Goal: Communication & Community: Answer question/provide support

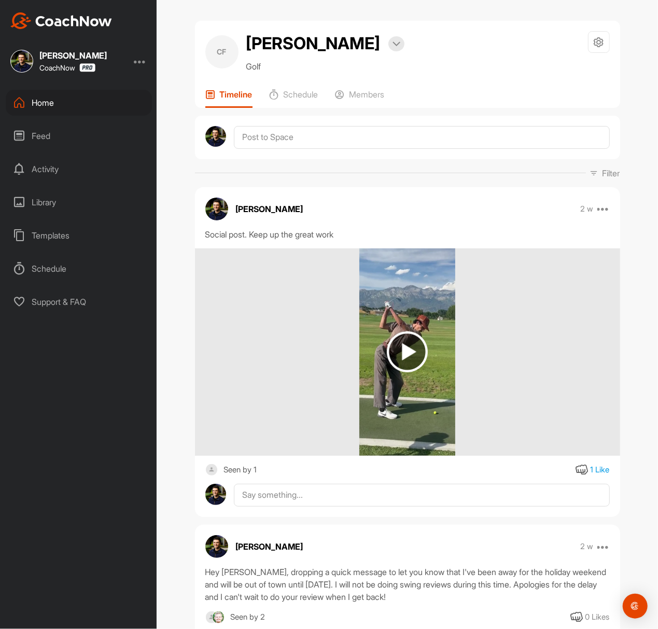
click at [84, 99] on div "Home" at bounding box center [79, 103] width 146 height 26
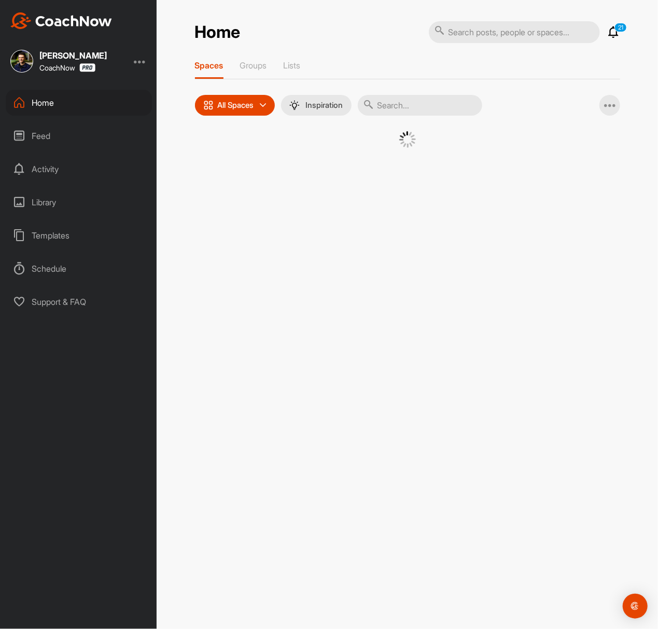
click at [250, 158] on div at bounding box center [408, 147] width 374 height 32
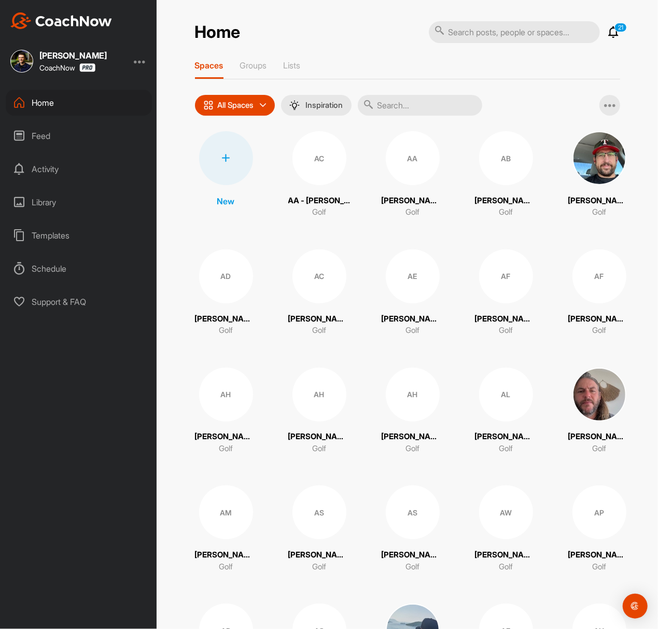
click at [237, 150] on div at bounding box center [226, 158] width 54 height 54
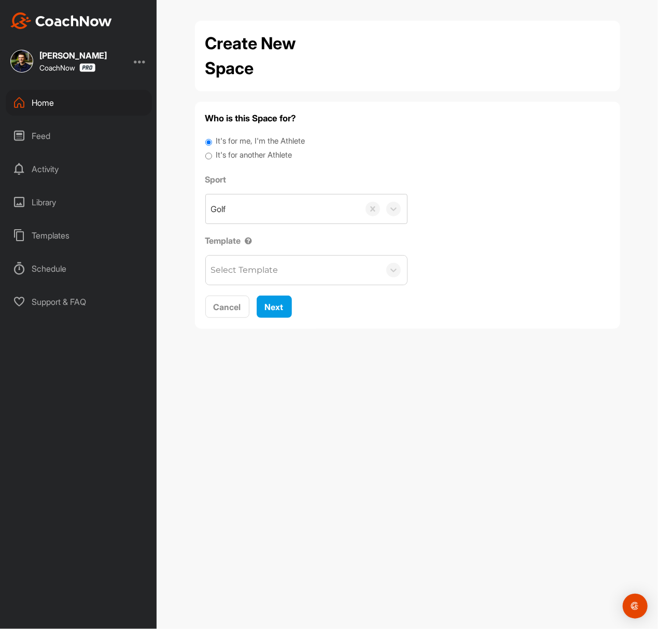
click at [239, 156] on label "It's for another Athlete" at bounding box center [254, 155] width 76 height 12
click at [212, 156] on input "It's for another Athlete" at bounding box center [208, 156] width 7 height 14
radio input "true"
click at [235, 154] on label "It's for another Athlete" at bounding box center [254, 155] width 76 height 12
click at [212, 154] on input "It's for another Athlete" at bounding box center [208, 156] width 7 height 14
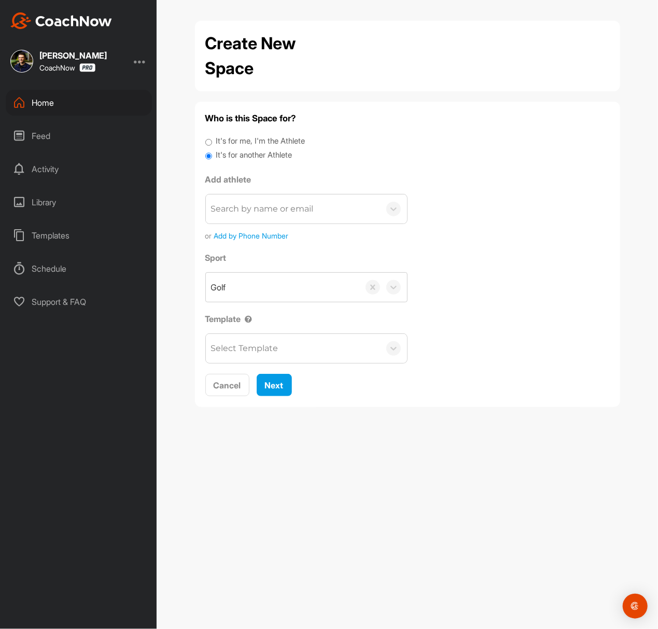
click at [251, 198] on div "Search by name or email" at bounding box center [293, 209] width 174 height 29
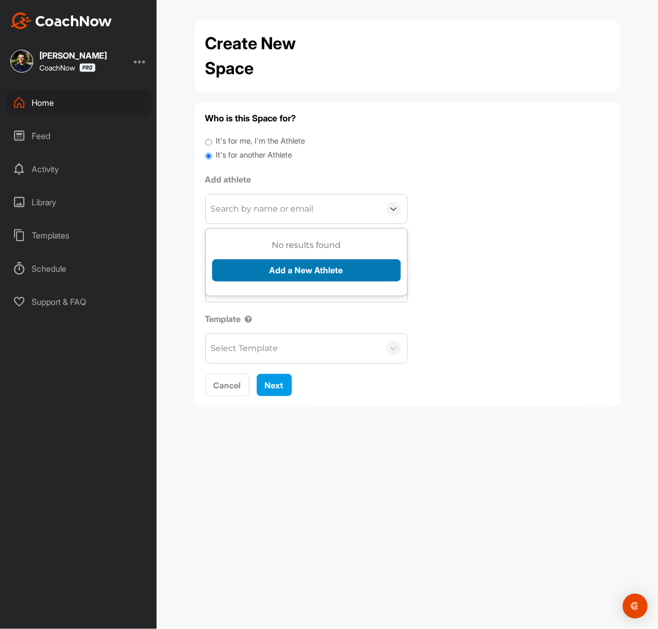
paste input "[EMAIL_ADDRESS][DOMAIN_NAME]"
type input "[EMAIL_ADDRESS][DOMAIN_NAME]"
click at [272, 272] on button "Add a New Athlete" at bounding box center [306, 270] width 189 height 22
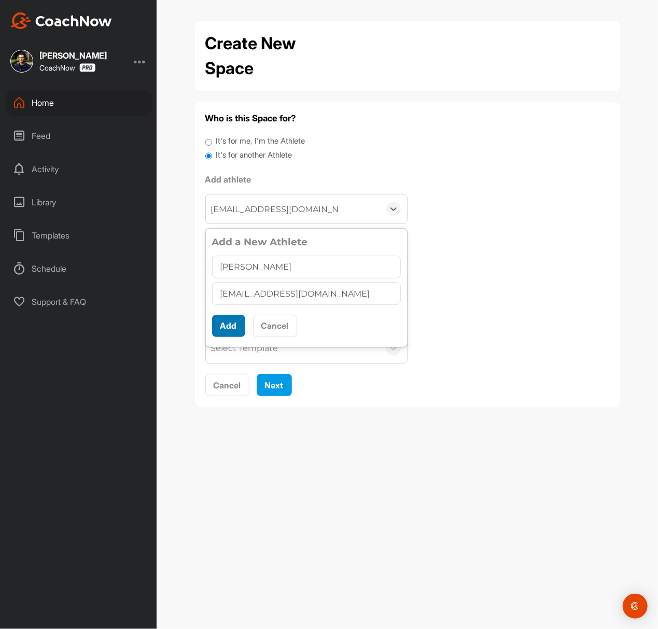
type input "[PERSON_NAME]"
click at [235, 324] on button "Add" at bounding box center [228, 326] width 33 height 22
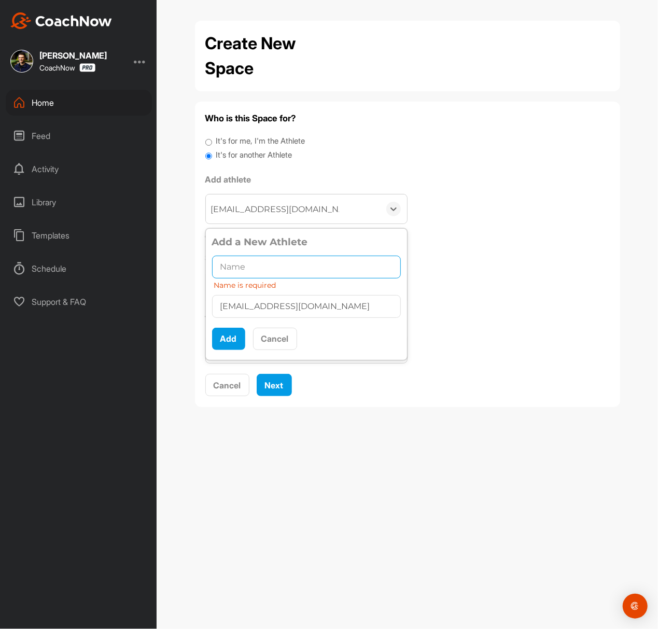
click at [266, 268] on input "text" at bounding box center [306, 267] width 189 height 23
paste input "[PERSON_NAME]"
type input "[PERSON_NAME]"
click at [227, 338] on button "Add" at bounding box center [228, 339] width 33 height 22
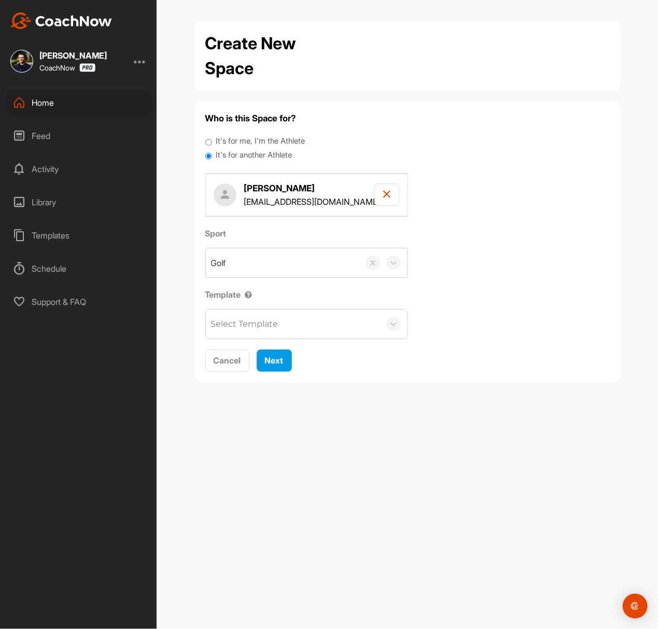
click at [253, 327] on div "Select Template" at bounding box center [244, 324] width 67 height 12
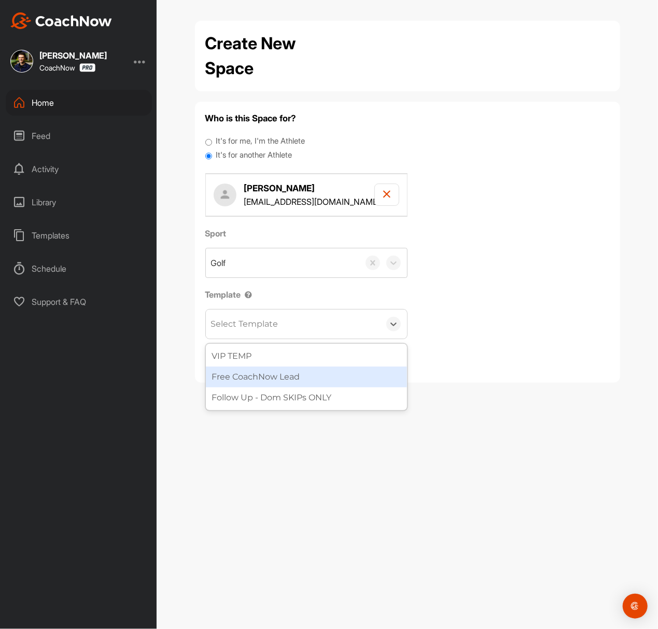
click at [271, 372] on div "Free CoachNow Lead" at bounding box center [306, 377] width 201 height 21
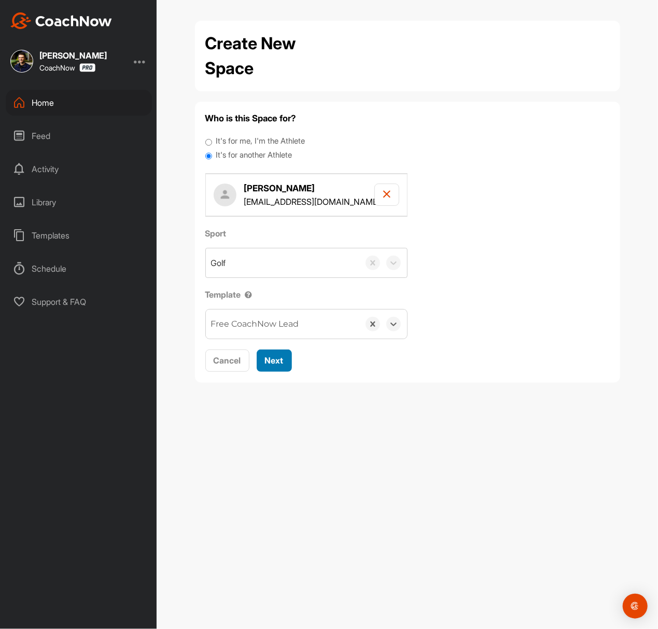
click at [286, 362] on button "Next" at bounding box center [274, 361] width 35 height 22
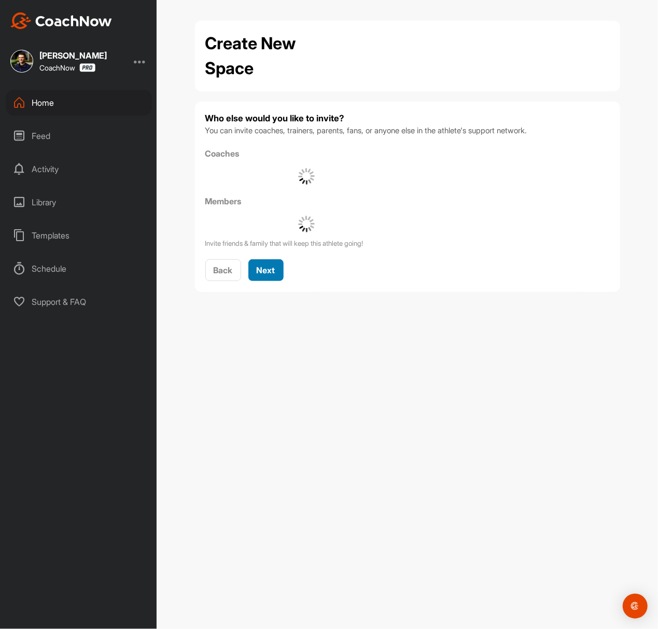
click at [269, 268] on span "Next" at bounding box center [266, 270] width 19 height 10
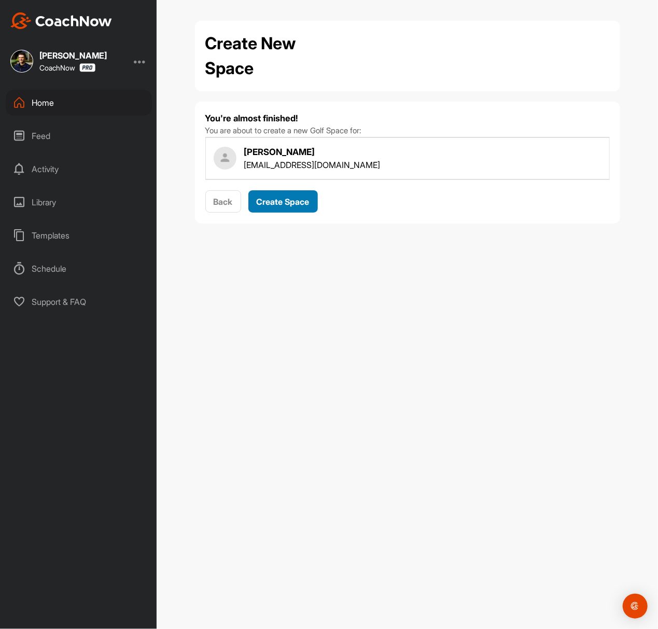
click at [284, 197] on span "Create Space" at bounding box center [283, 202] width 53 height 10
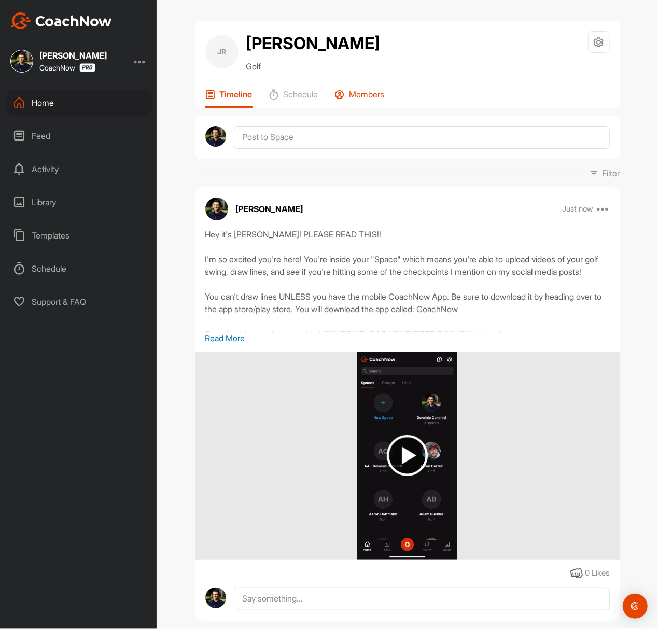
click at [361, 90] on p "Members" at bounding box center [367, 94] width 35 height 10
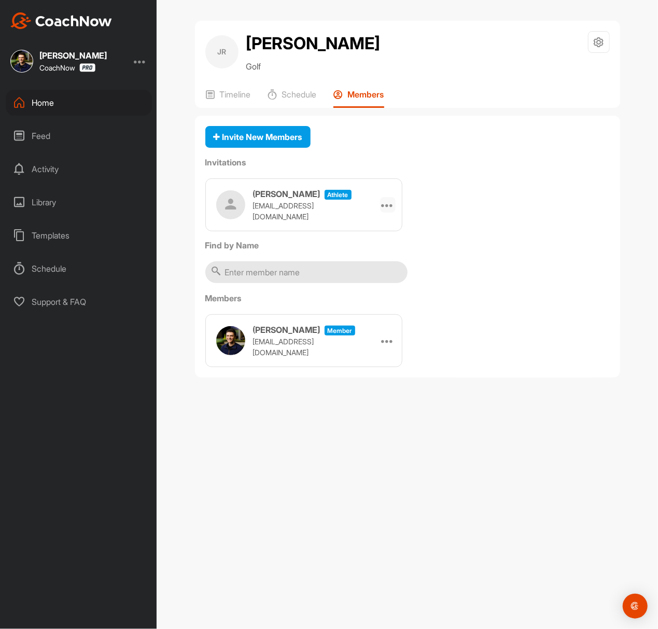
click at [392, 208] on div at bounding box center [388, 205] width 16 height 16
click at [374, 292] on li "Copy Link" at bounding box center [368, 299] width 56 height 33
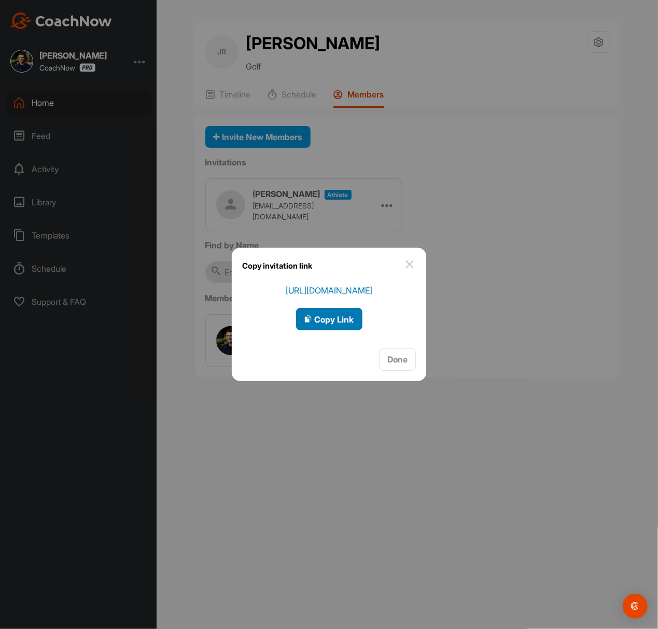
click at [326, 314] on span "Copy Link" at bounding box center [330, 319] width 50 height 10
drag, startPoint x: 315, startPoint y: 317, endPoint x: 189, endPoint y: 345, distance: 129.3
click at [317, 317] on span "Copy Link" at bounding box center [330, 319] width 50 height 10
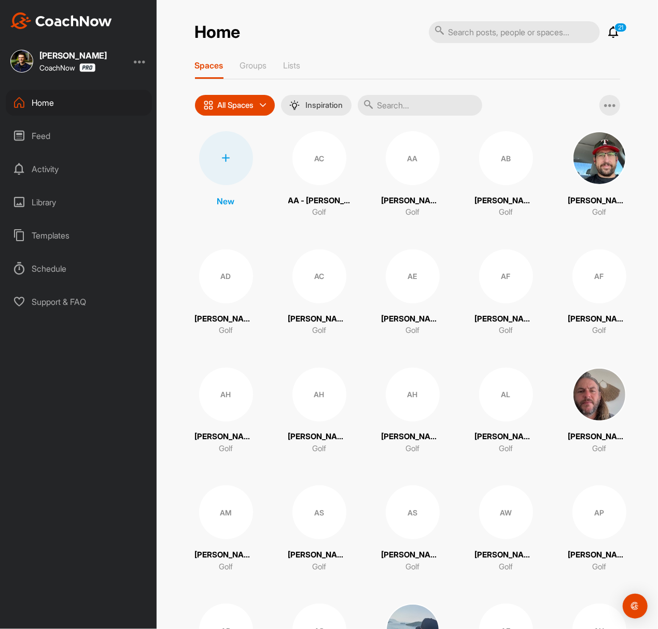
click at [214, 156] on div at bounding box center [226, 158] width 54 height 54
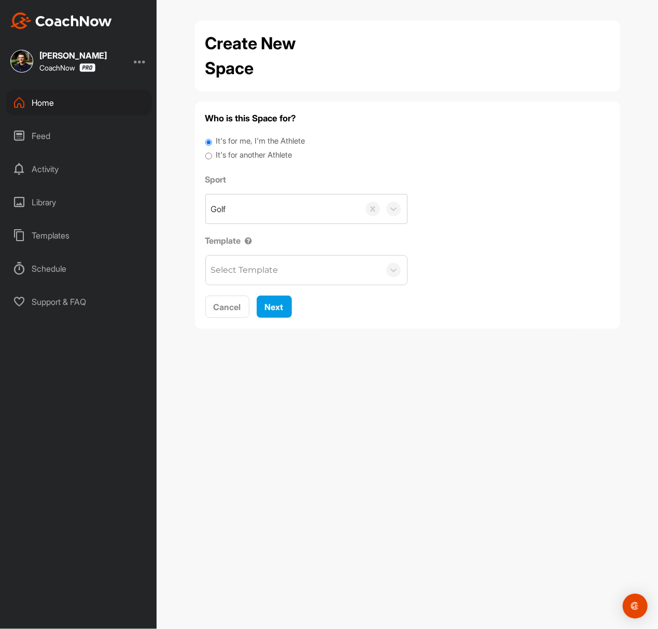
click at [266, 158] on label "It's for another Athlete" at bounding box center [254, 155] width 76 height 12
click at [212, 158] on input "It's for another Athlete" at bounding box center [208, 156] width 7 height 14
radio input "true"
click at [243, 156] on label "It's for another Athlete" at bounding box center [254, 155] width 76 height 12
click at [212, 156] on input "It's for another Athlete" at bounding box center [208, 156] width 7 height 14
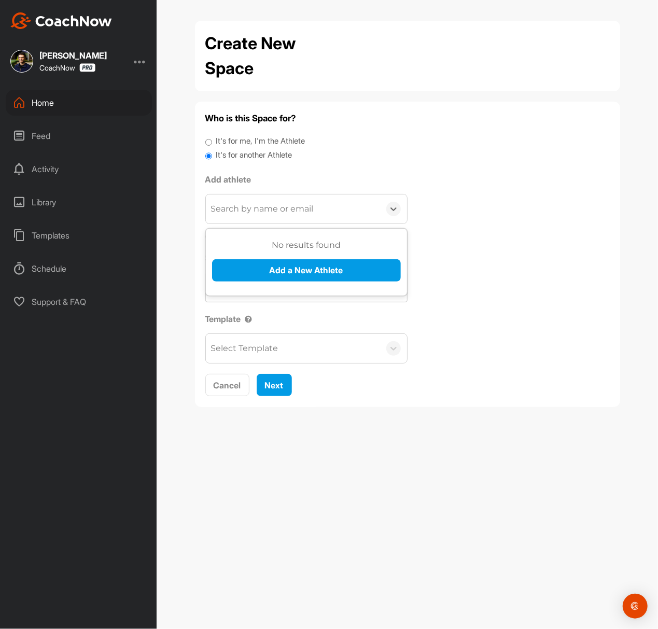
click at [254, 203] on div "Search by name or email" at bounding box center [262, 209] width 103 height 12
paste input "daigotanoue@gmail.com"
type input "daigotanoue@gmail.com"
click at [277, 266] on button "Add a New Athlete" at bounding box center [306, 270] width 189 height 22
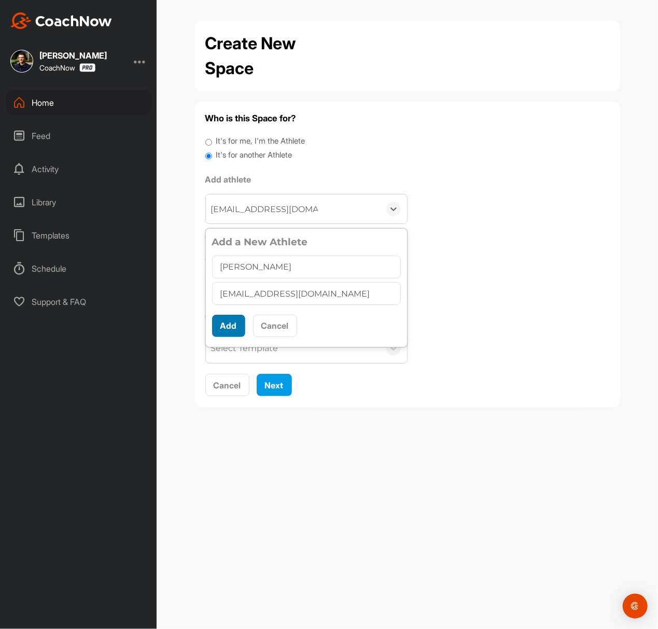
type input "Daigo Tanoue"
click at [232, 329] on button "Add" at bounding box center [228, 326] width 33 height 22
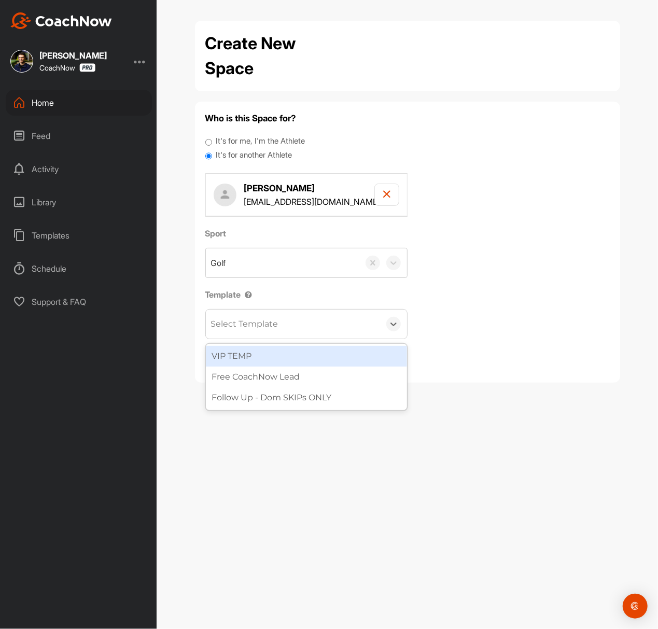
click at [241, 324] on div "Select Template" at bounding box center [244, 324] width 67 height 12
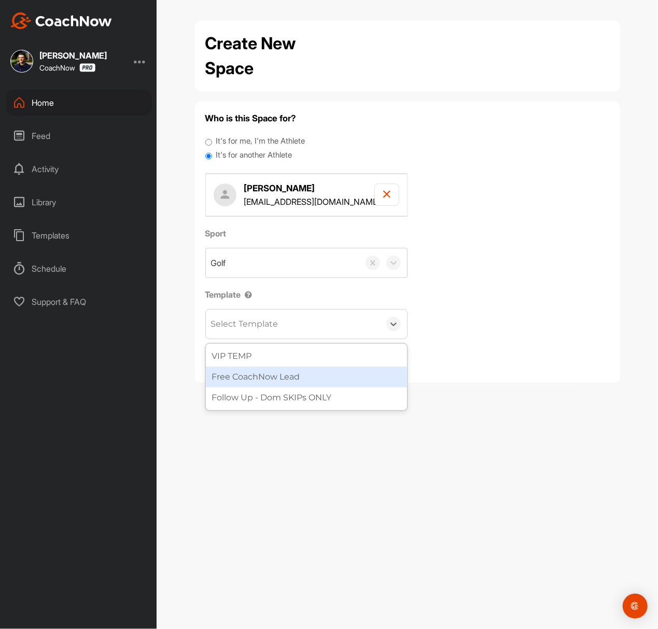
click at [254, 372] on div "Free CoachNow Lead" at bounding box center [306, 377] width 201 height 21
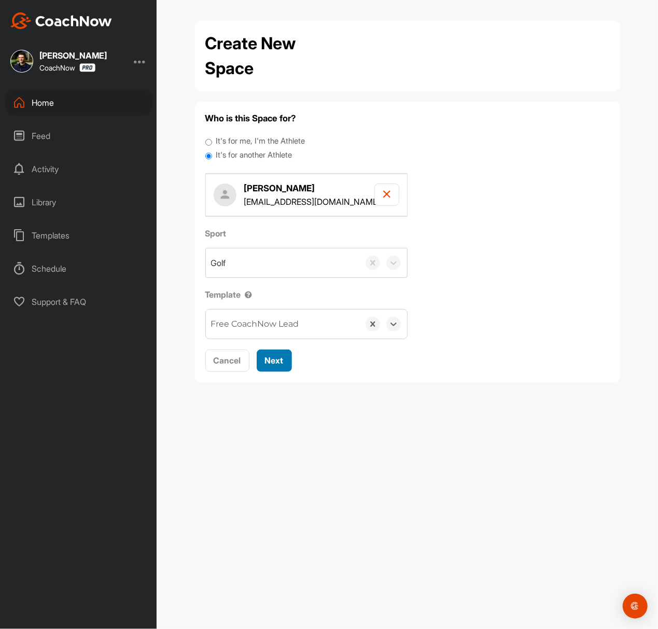
click at [273, 358] on span "Next" at bounding box center [274, 360] width 19 height 10
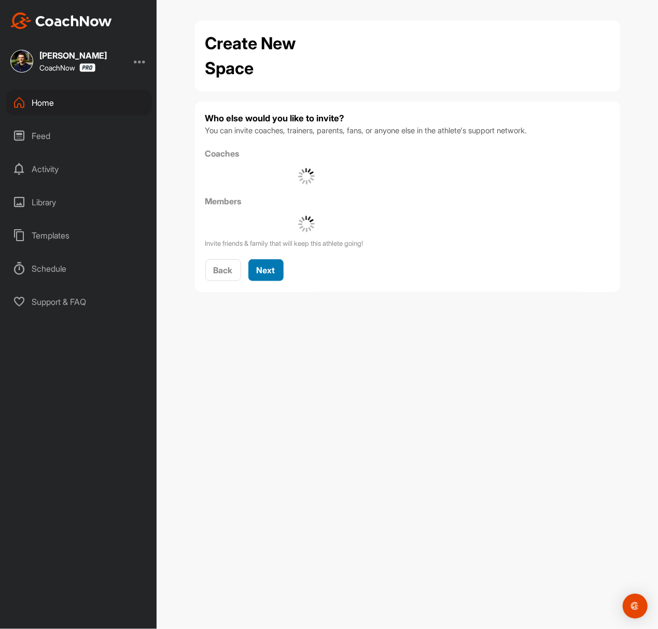
click at [275, 259] on button "Next" at bounding box center [266, 270] width 35 height 22
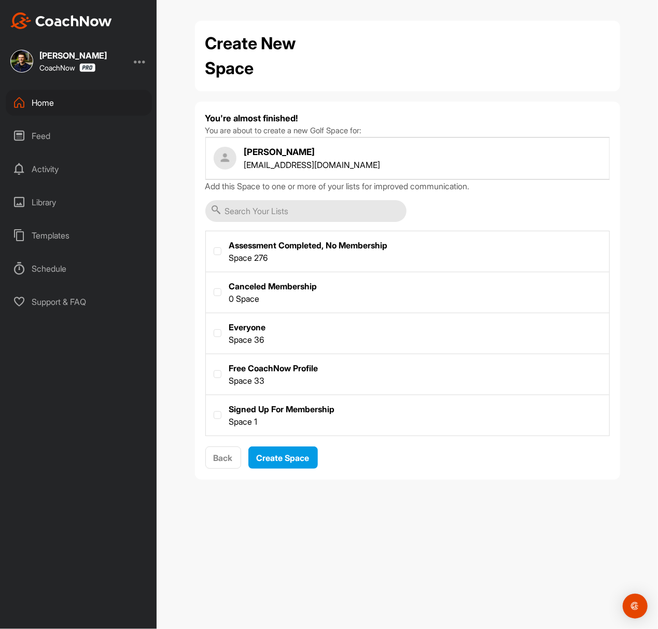
click at [269, 368] on label at bounding box center [408, 373] width 404 height 38
click at [214, 370] on input "checkbox" at bounding box center [214, 370] width 1 height 1
checkbox input "true"
click at [276, 452] on button "Create Space" at bounding box center [284, 458] width 70 height 22
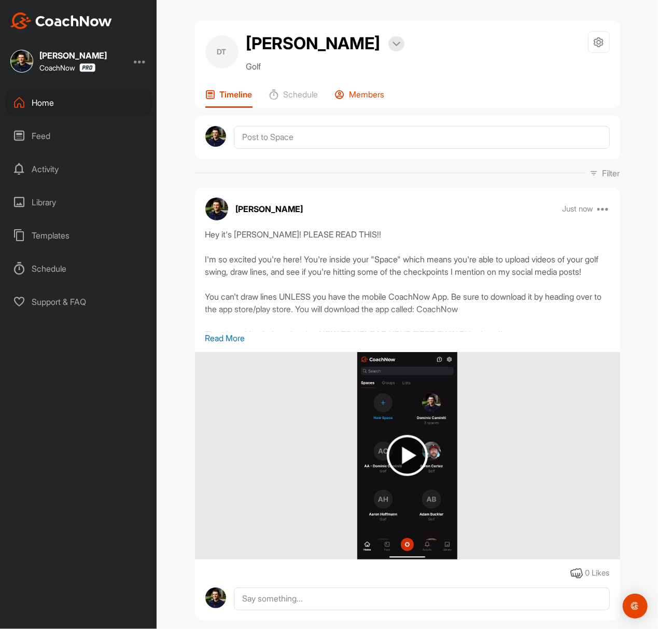
click at [347, 104] on div "Members" at bounding box center [360, 98] width 50 height 19
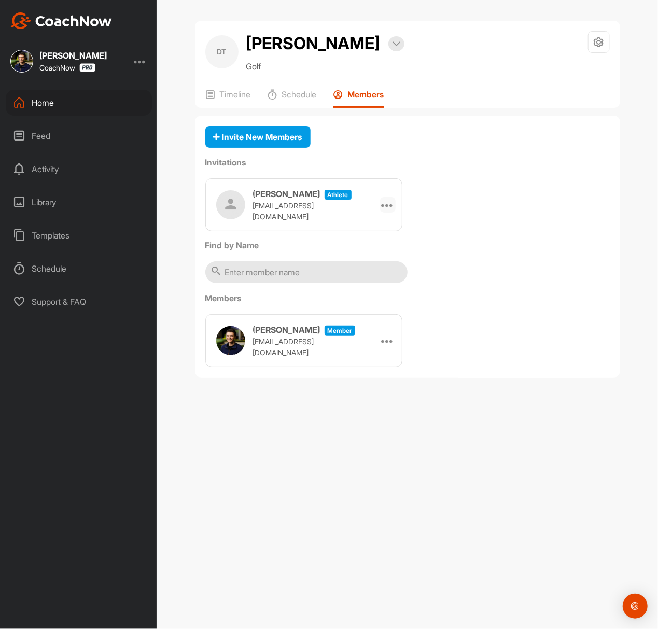
click at [384, 208] on icon at bounding box center [388, 205] width 12 height 12
click at [384, 292] on li "Copy Link" at bounding box center [368, 299] width 56 height 33
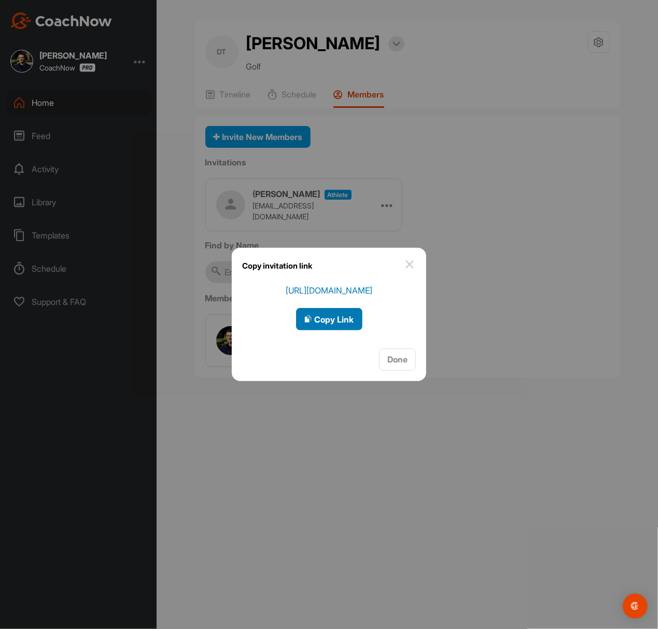
click at [336, 318] on span "Copy Link" at bounding box center [330, 319] width 50 height 10
click at [356, 306] on div "https://app.coachnow.io/l/f2ccde0c27 Copy Link" at bounding box center [329, 307] width 87 height 47
drag, startPoint x: 341, startPoint y: 320, endPoint x: 237, endPoint y: 326, distance: 104.5
click at [341, 320] on span "Copy Link" at bounding box center [330, 319] width 50 height 10
drag, startPoint x: 339, startPoint y: 320, endPoint x: 306, endPoint y: 328, distance: 33.7
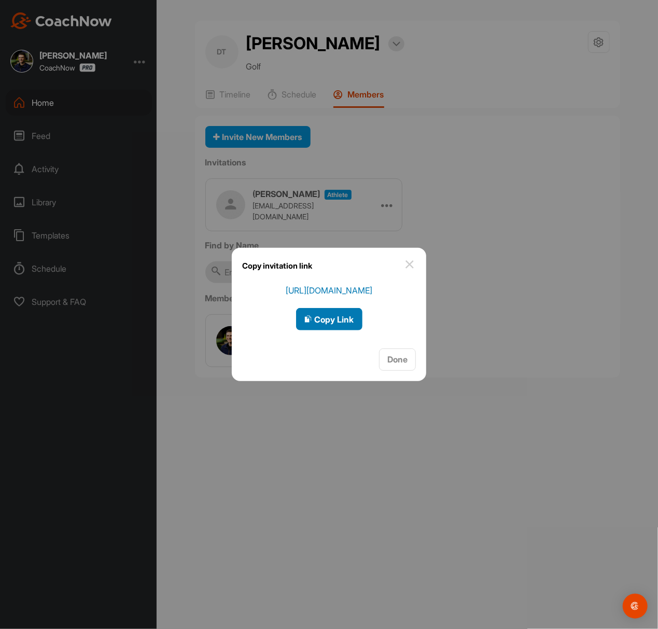
click at [339, 319] on span "Copy Link" at bounding box center [330, 319] width 50 height 10
click at [333, 318] on span "Copy Link" at bounding box center [330, 319] width 50 height 10
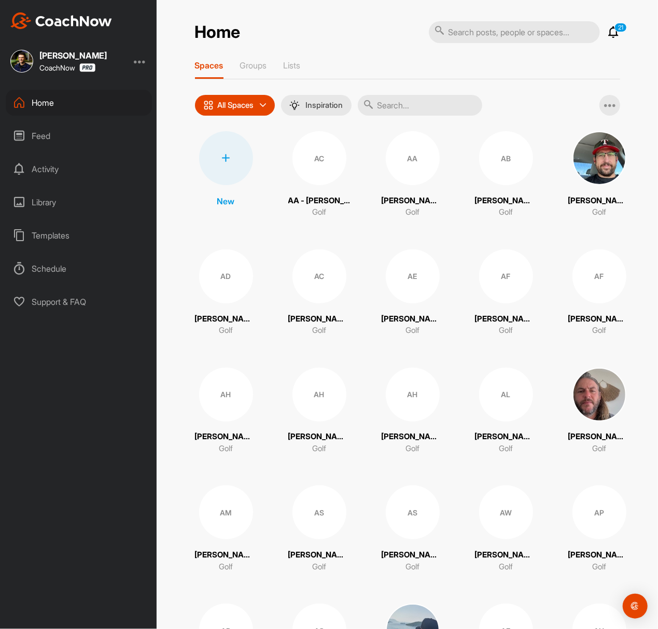
click at [230, 148] on div at bounding box center [226, 158] width 54 height 54
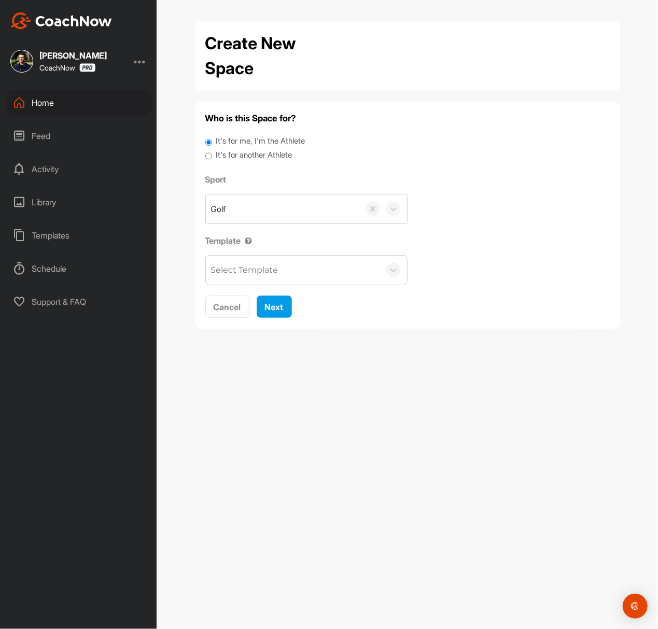
click at [236, 146] on label "It's for me, I'm the Athlete" at bounding box center [260, 141] width 89 height 12
click at [212, 146] on input "It's for me, I'm the Athlete" at bounding box center [208, 142] width 7 height 14
click at [237, 155] on label "It's for another Athlete" at bounding box center [254, 155] width 76 height 12
click at [212, 155] on input "It's for another Athlete" at bounding box center [208, 156] width 7 height 14
radio input "true"
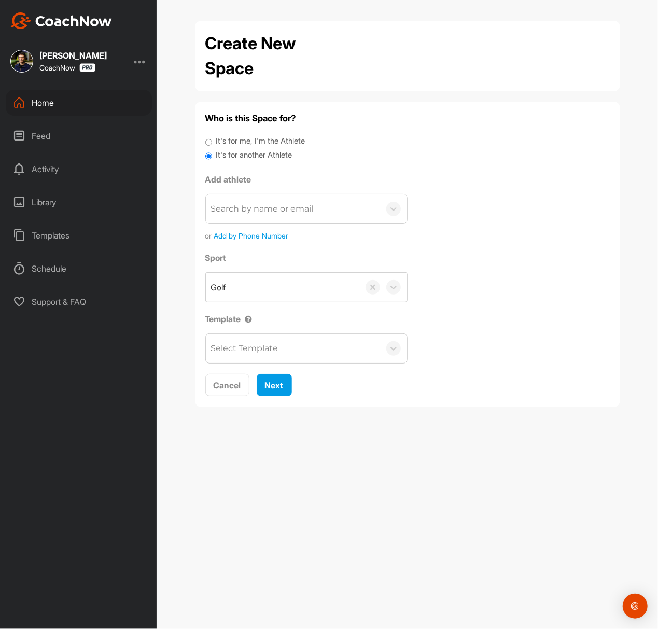
click at [254, 216] on div "Search by name or email" at bounding box center [293, 209] width 174 height 29
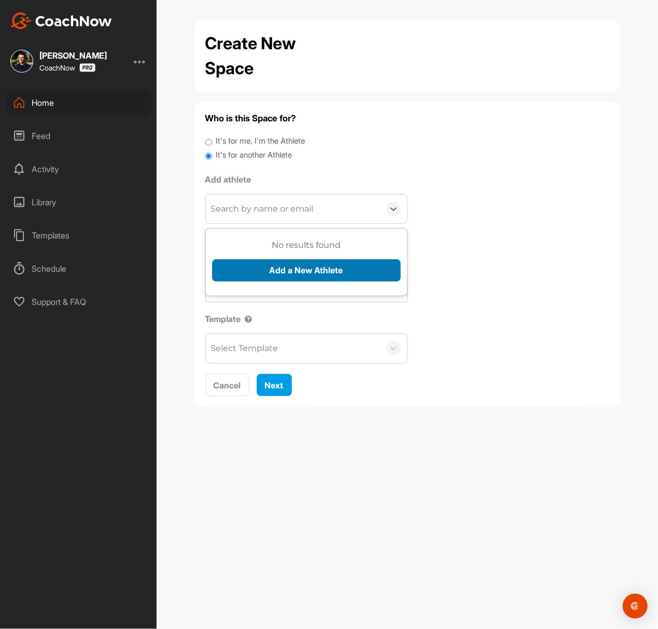
paste input "benlouis1350@gmail.com"
type input "benlouis1350@gmail.com"
click at [280, 274] on button "Add a New Athlete" at bounding box center [306, 270] width 189 height 22
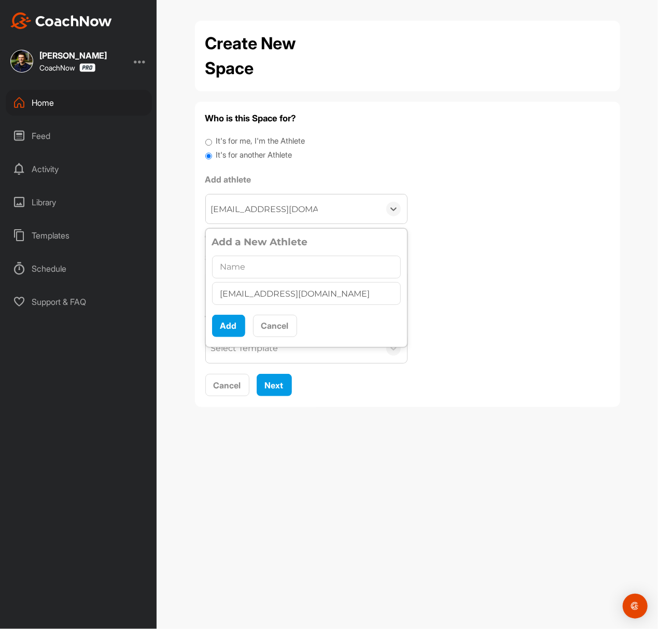
type input "ben louis"
click at [236, 332] on button "Add" at bounding box center [228, 326] width 33 height 22
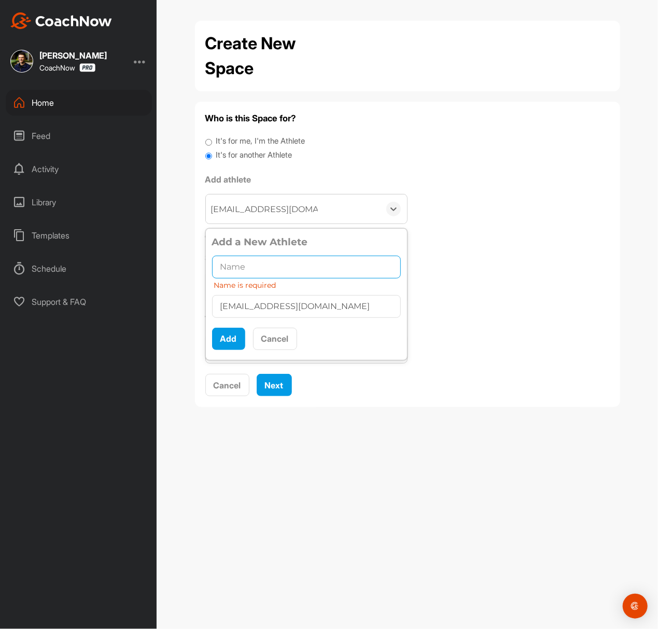
click at [239, 274] on input "text" at bounding box center [306, 267] width 189 height 23
paste input "ben louis"
type input "ben louis"
click at [231, 334] on button "Add" at bounding box center [228, 339] width 33 height 22
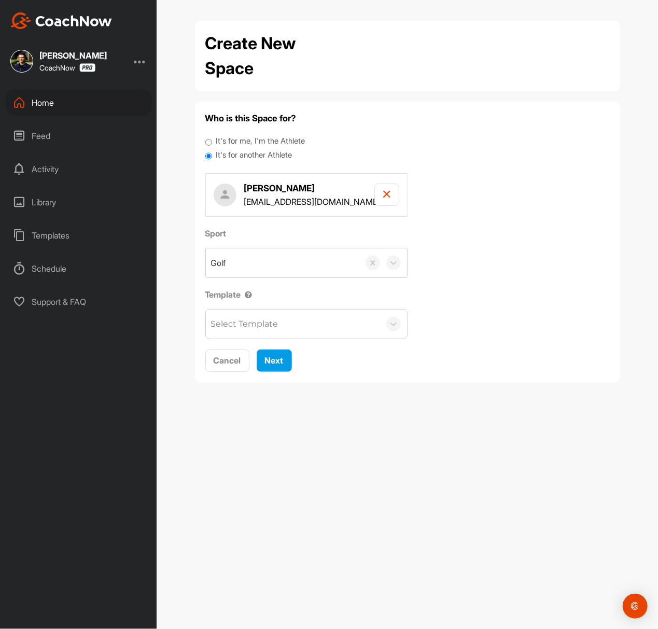
click at [244, 339] on div "Select Template" at bounding box center [293, 324] width 174 height 29
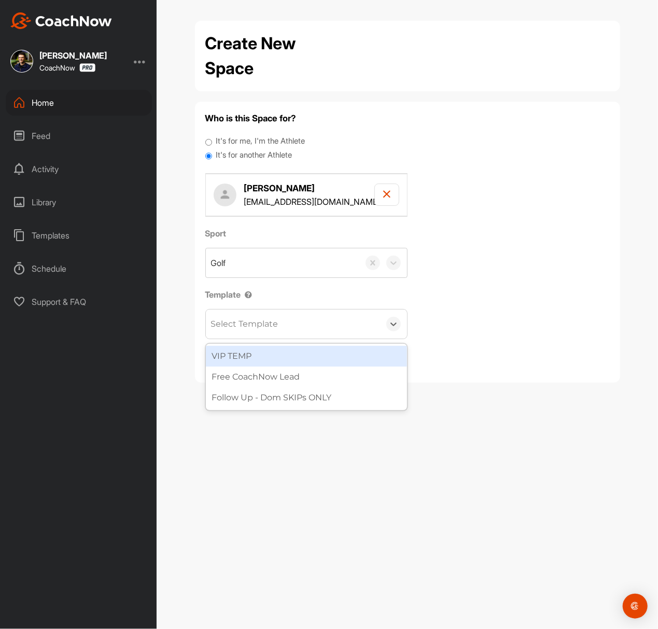
click at [272, 372] on div "Free CoachNow Lead" at bounding box center [306, 377] width 201 height 21
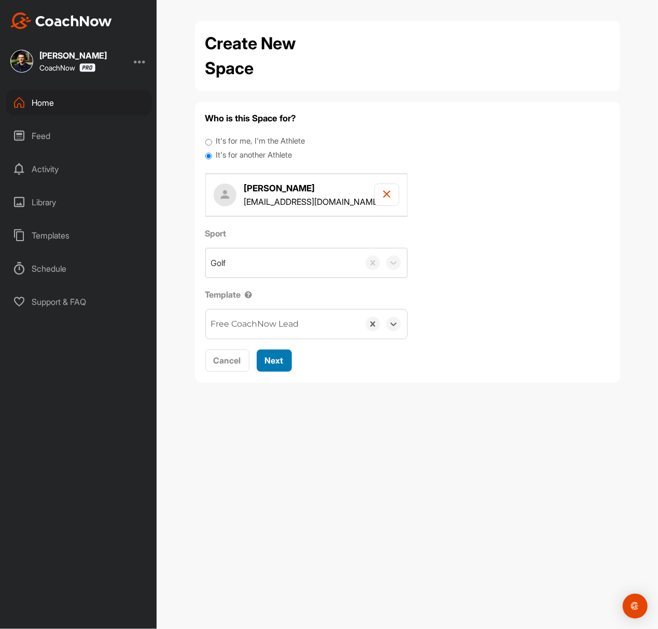
click at [280, 367] on div "Next" at bounding box center [274, 360] width 19 height 12
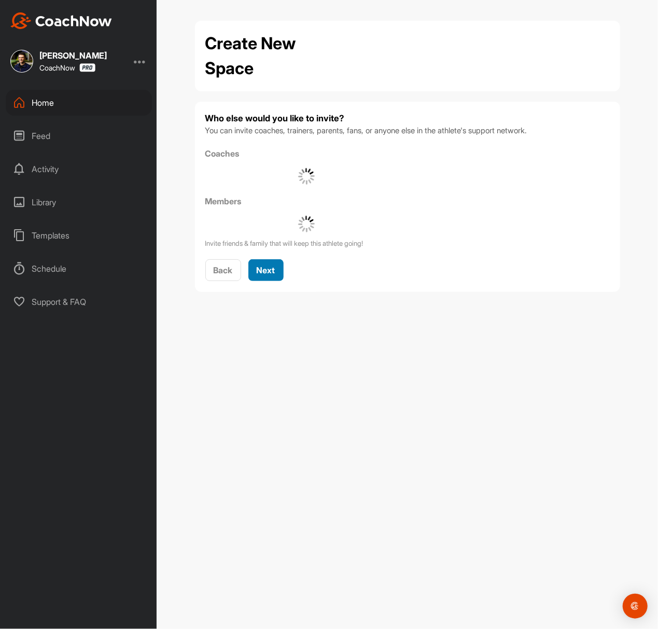
click at [274, 270] on span "Next" at bounding box center [266, 270] width 19 height 10
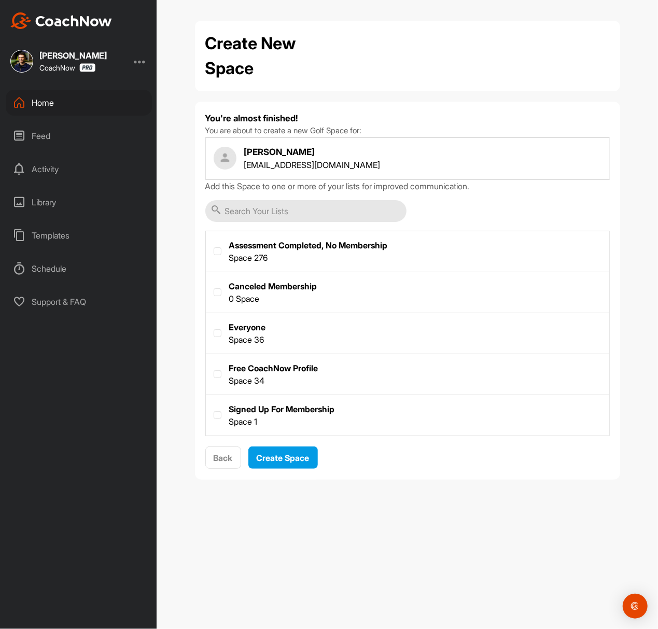
click at [293, 374] on label at bounding box center [408, 373] width 404 height 38
click at [214, 371] on input "checkbox" at bounding box center [214, 370] width 1 height 1
checkbox input "true"
click at [284, 468] on button "Create Space" at bounding box center [284, 458] width 70 height 22
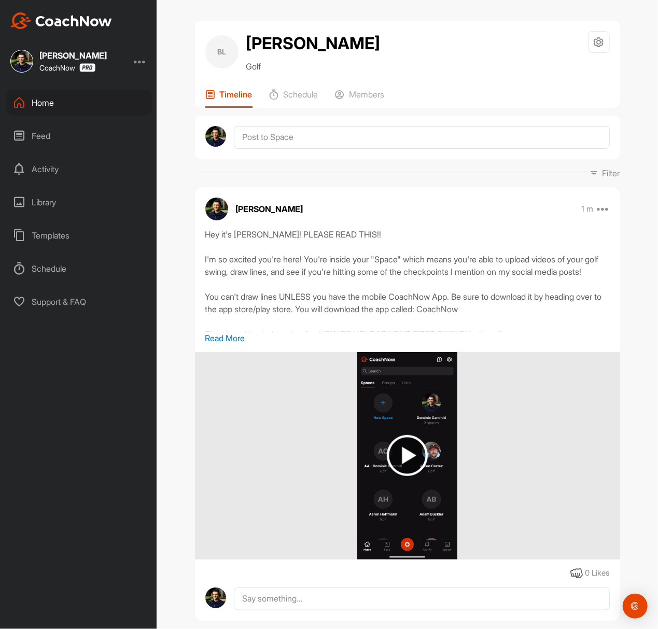
click at [374, 81] on div "BL ben louis Golf Space Settings Your Notifications Timeline Schedule Members" at bounding box center [407, 64] width 425 height 87
click at [375, 90] on p "Members" at bounding box center [367, 94] width 35 height 10
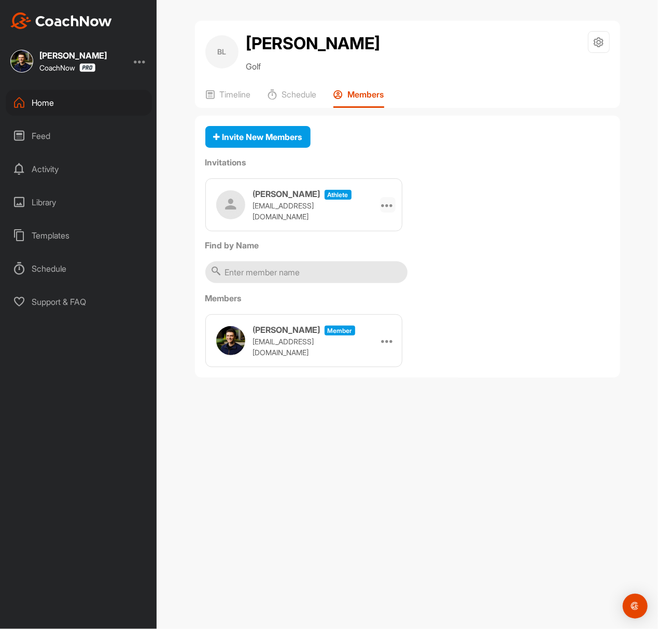
click at [393, 212] on div at bounding box center [388, 205] width 16 height 16
click at [360, 309] on li "Copy Link" at bounding box center [368, 299] width 56 height 33
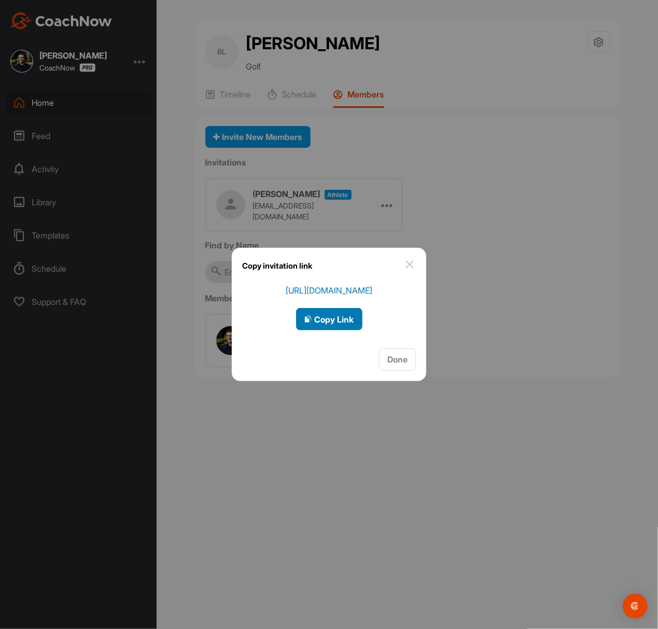
click at [346, 320] on span "Copy Link" at bounding box center [330, 319] width 50 height 10
click at [410, 258] on div "Copy invitation link" at bounding box center [329, 266] width 195 height 36
click at [412, 260] on img at bounding box center [410, 264] width 12 height 12
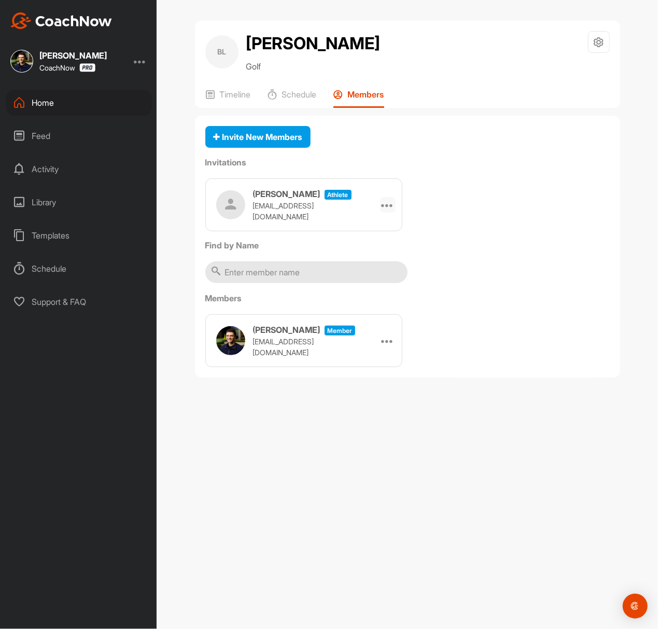
click at [386, 199] on icon at bounding box center [388, 205] width 12 height 12
click at [372, 305] on li "Copy Link" at bounding box center [368, 299] width 56 height 33
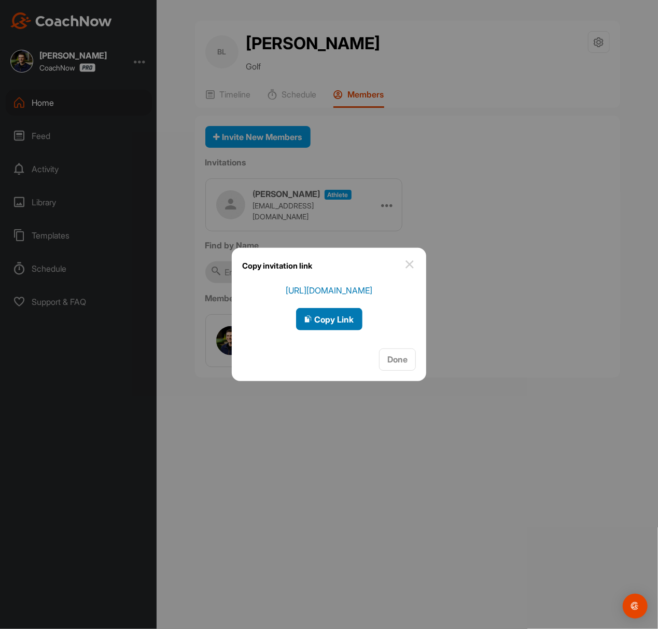
click at [345, 314] on span "Copy Link" at bounding box center [330, 319] width 50 height 10
click at [447, 77] on div at bounding box center [329, 314] width 658 height 629
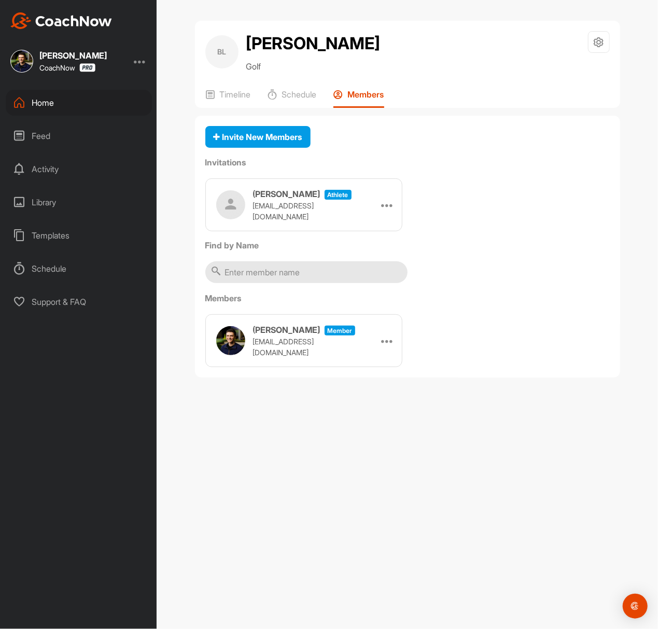
click at [82, 99] on div "Home" at bounding box center [79, 103] width 146 height 26
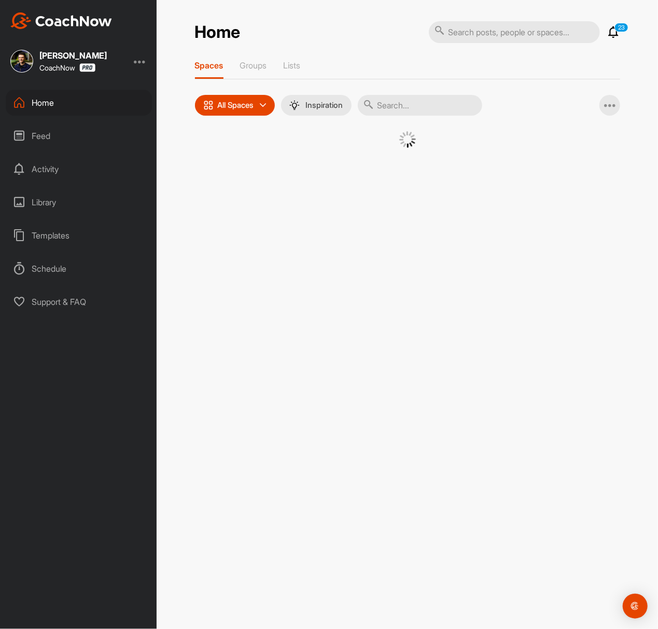
click at [430, 109] on input "text" at bounding box center [420, 105] width 125 height 21
paste input "[PERSON_NAME]"
type input "[PERSON_NAME]"
click at [282, 159] on div "JB Jessie Bacarella Golf" at bounding box center [311, 174] width 62 height 87
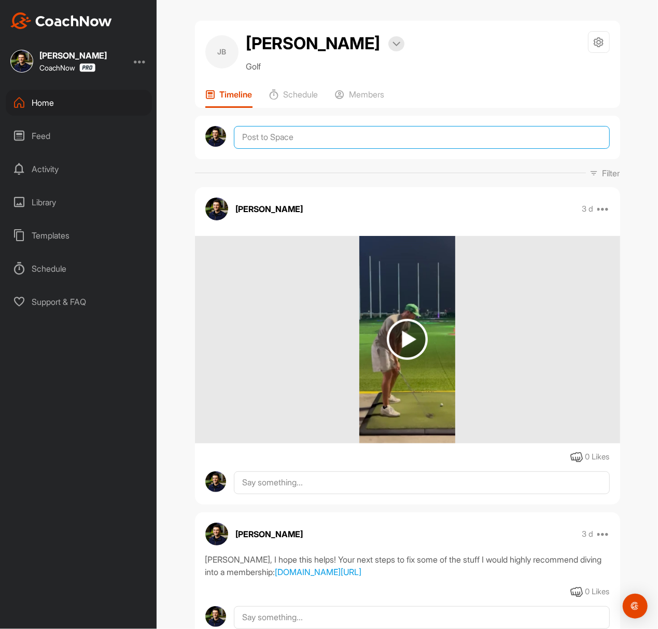
click at [343, 131] on textarea at bounding box center [422, 137] width 376 height 23
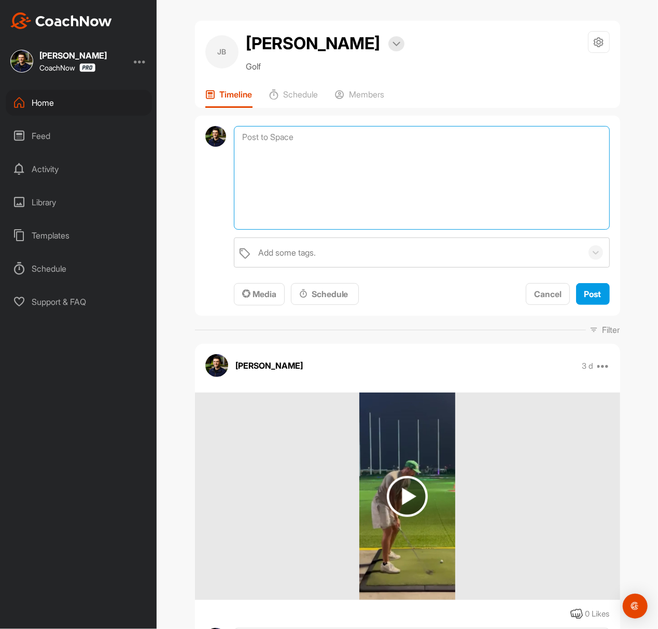
paste textarea "Hey! I am checking in to see if you have any questions regarding your review or…"
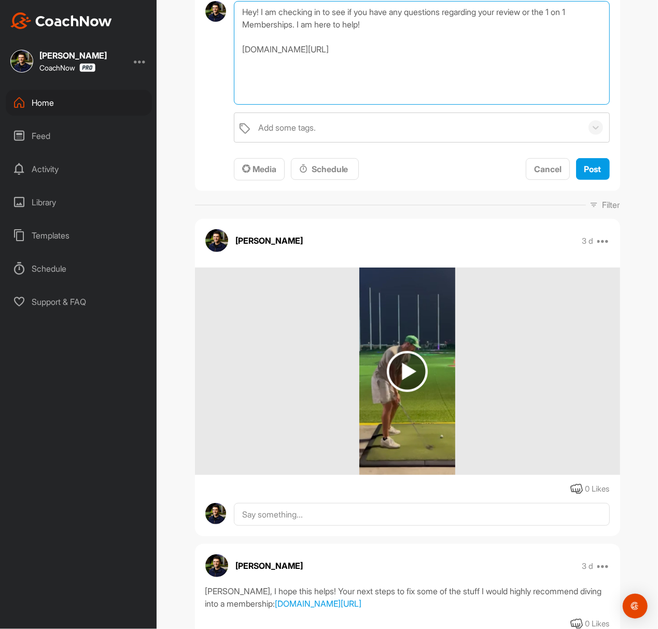
scroll to position [69, 0]
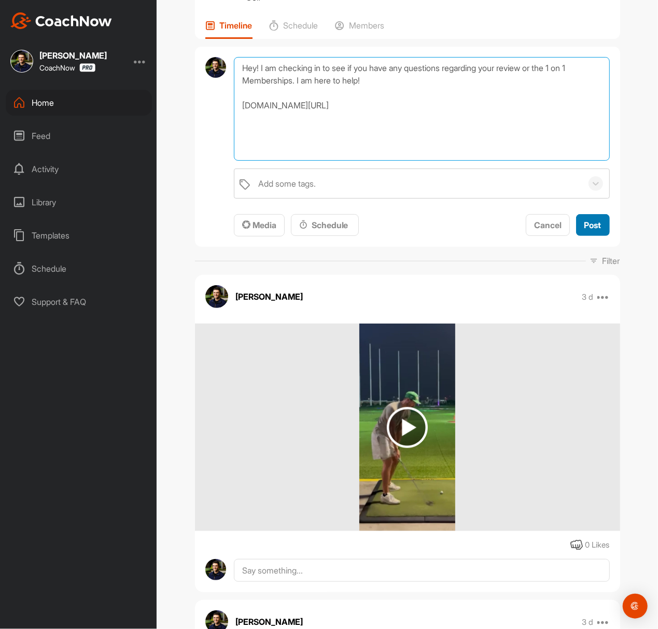
type textarea "Hey! I am checking in to see if you have any questions regarding your review or…"
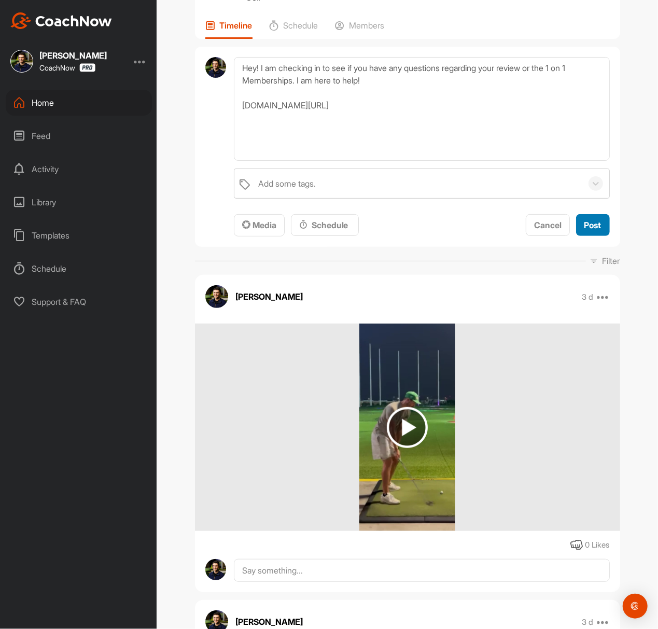
drag, startPoint x: 594, startPoint y: 221, endPoint x: 518, endPoint y: 224, distance: 75.8
click at [594, 221] on span "Post" at bounding box center [593, 225] width 17 height 10
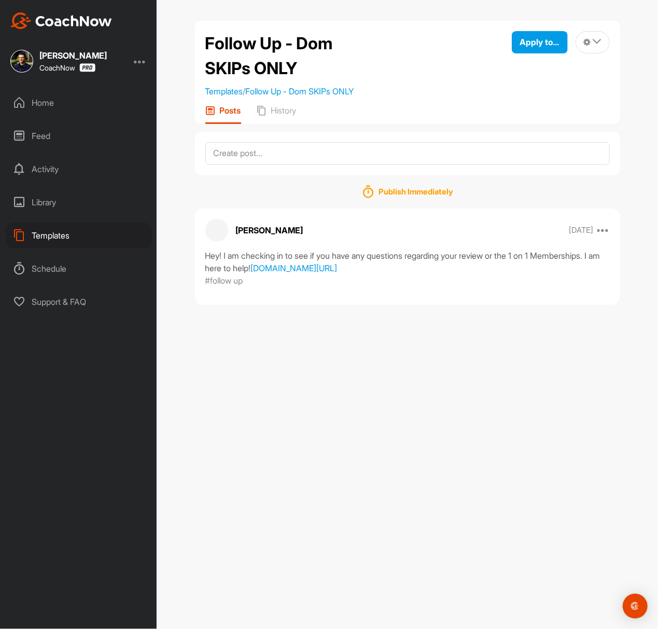
drag, startPoint x: 206, startPoint y: 252, endPoint x: 396, endPoint y: 295, distance: 195.4
click at [397, 274] on div "Hey! I am checking in to see if you have any questions regarding your review or…" at bounding box center [407, 262] width 405 height 25
copy div "Hey! I am checking in to see if you have any questions regarding your review or…"
